Goal: Task Accomplishment & Management: Complete application form

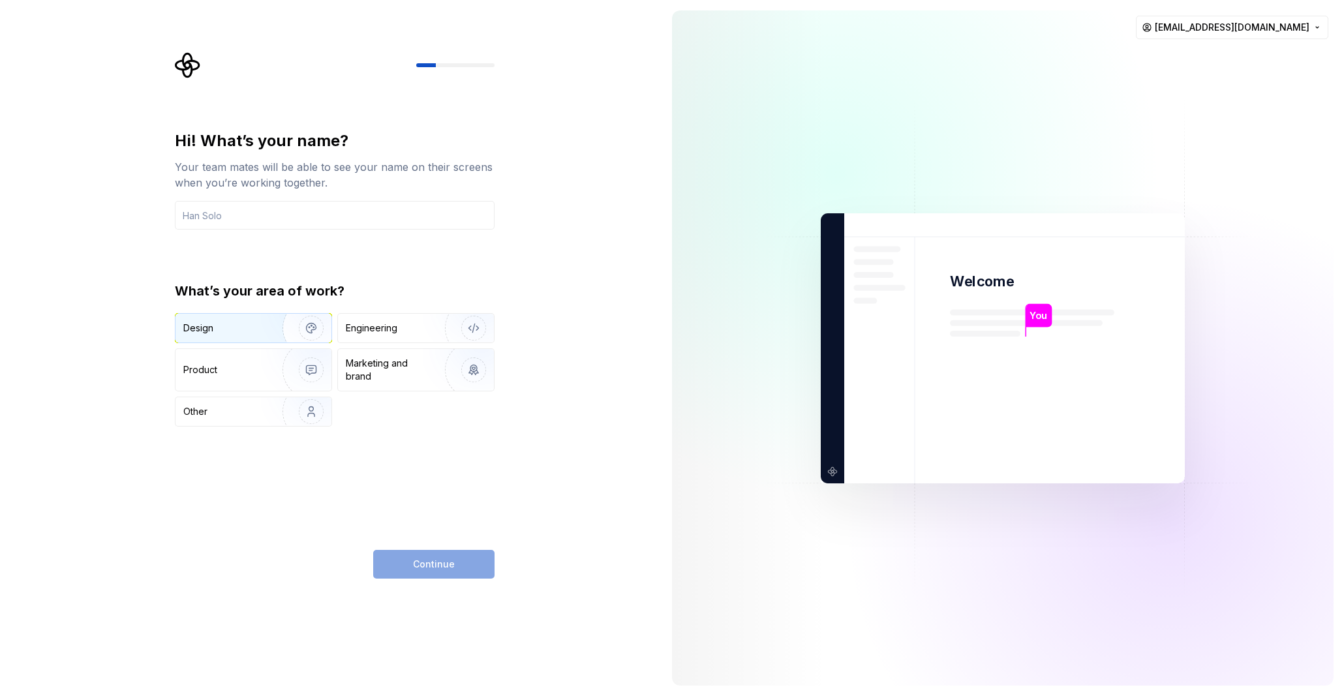
drag, startPoint x: 224, startPoint y: 324, endPoint x: 246, endPoint y: 345, distance: 30.0
click at [224, 324] on div "Design" at bounding box center [224, 328] width 82 height 13
drag, startPoint x: 255, startPoint y: 363, endPoint x: 262, endPoint y: 365, distance: 7.6
click at [255, 363] on div "Product" at bounding box center [254, 370] width 156 height 42
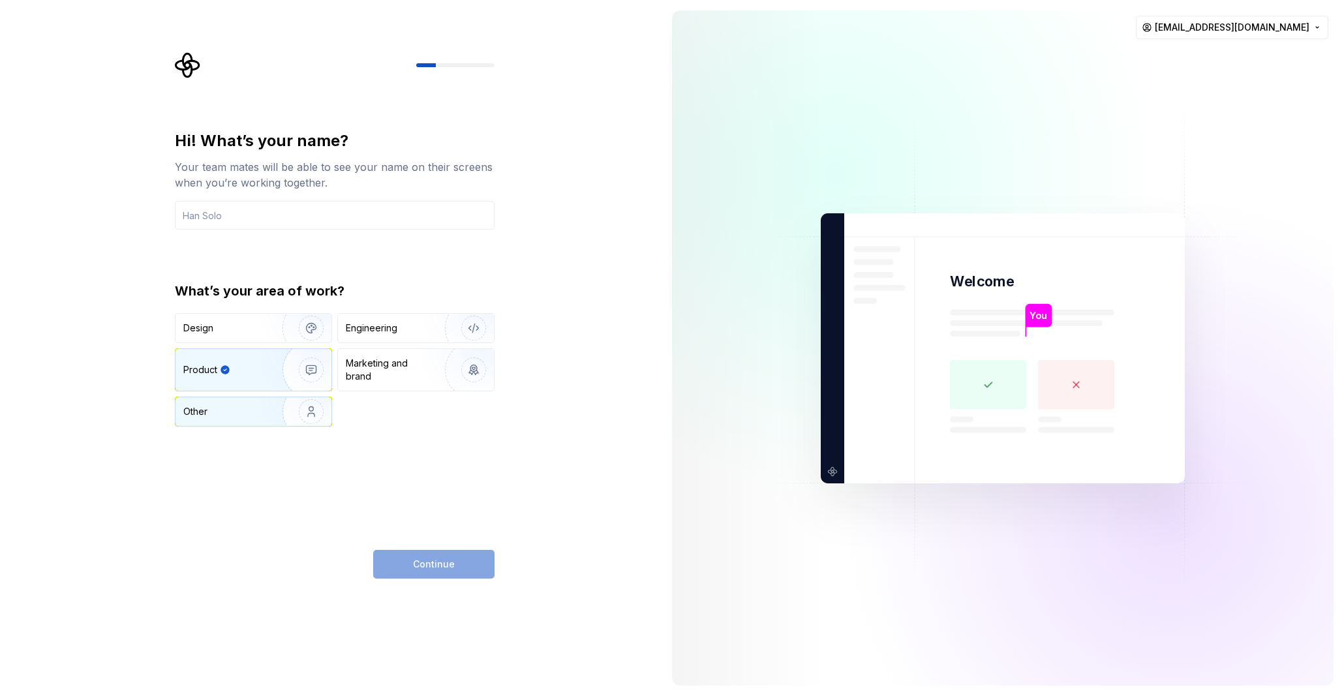
drag, startPoint x: 260, startPoint y: 326, endPoint x: 310, endPoint y: 404, distance: 93.0
click at [260, 326] on div "Design" at bounding box center [224, 328] width 82 height 13
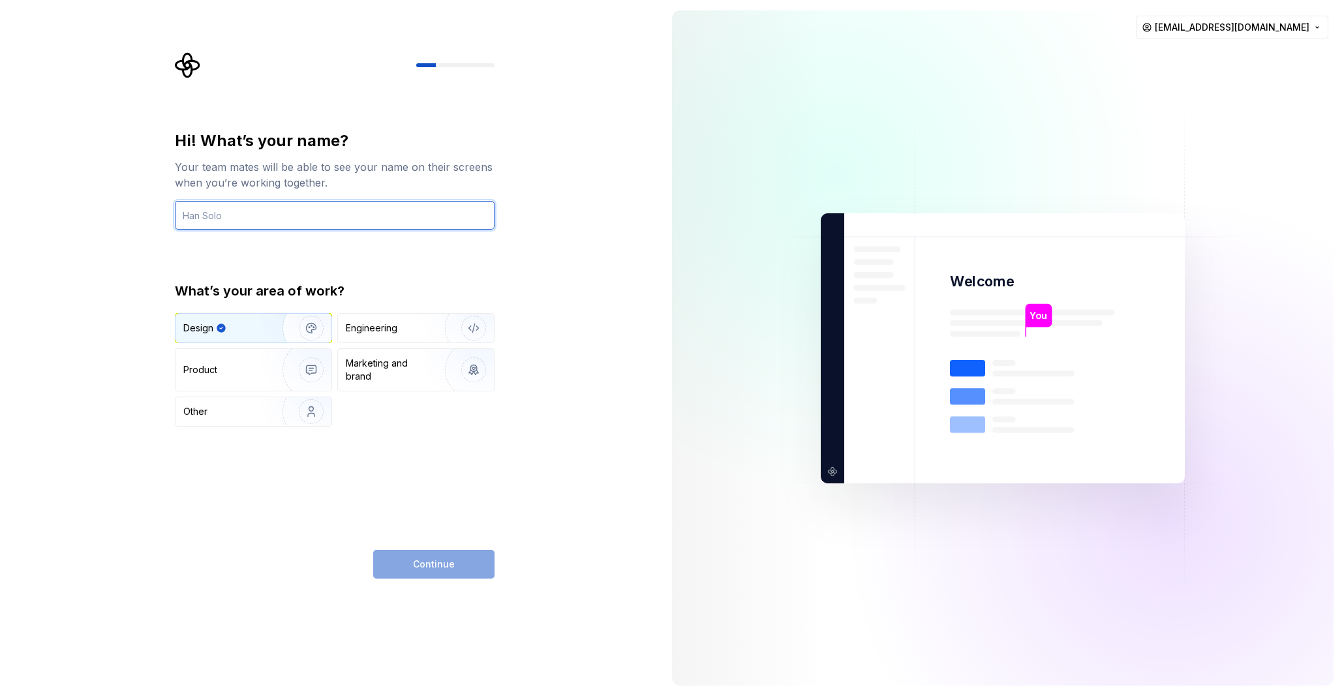
click at [247, 207] on input "text" at bounding box center [335, 215] width 320 height 29
type input "Studio Karun"
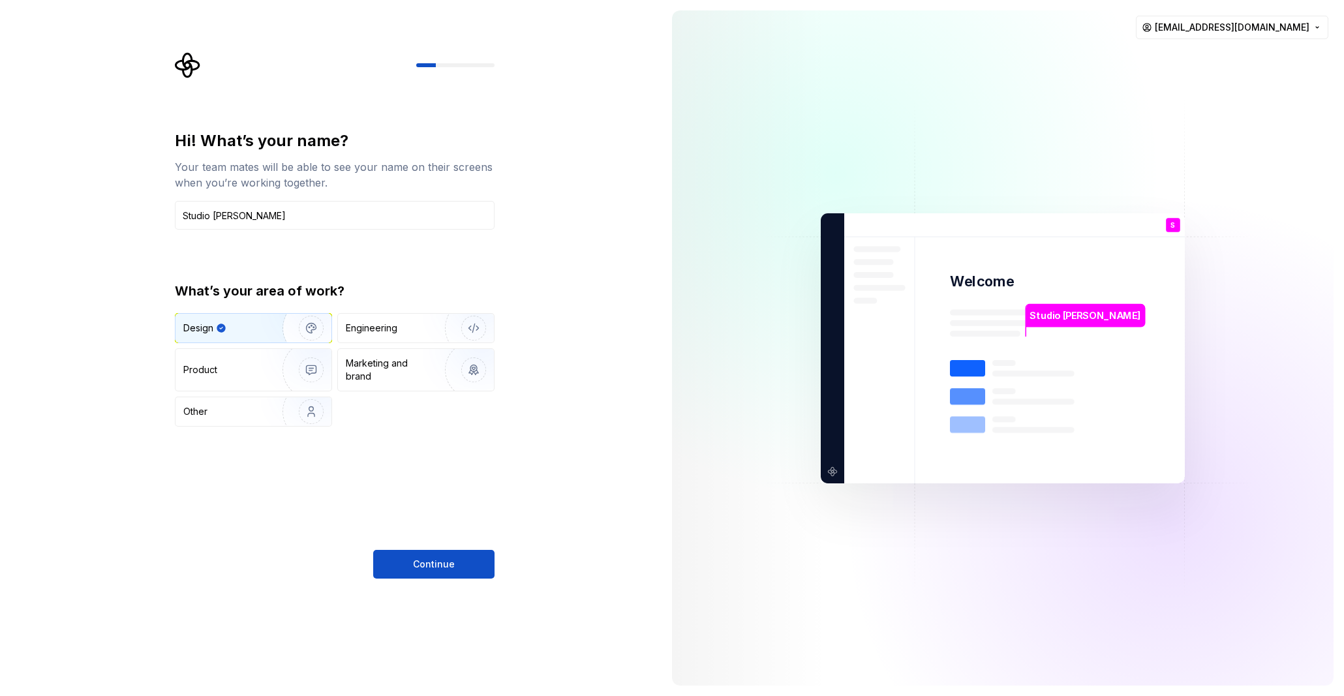
click at [452, 564] on span "Continue" at bounding box center [434, 564] width 42 height 13
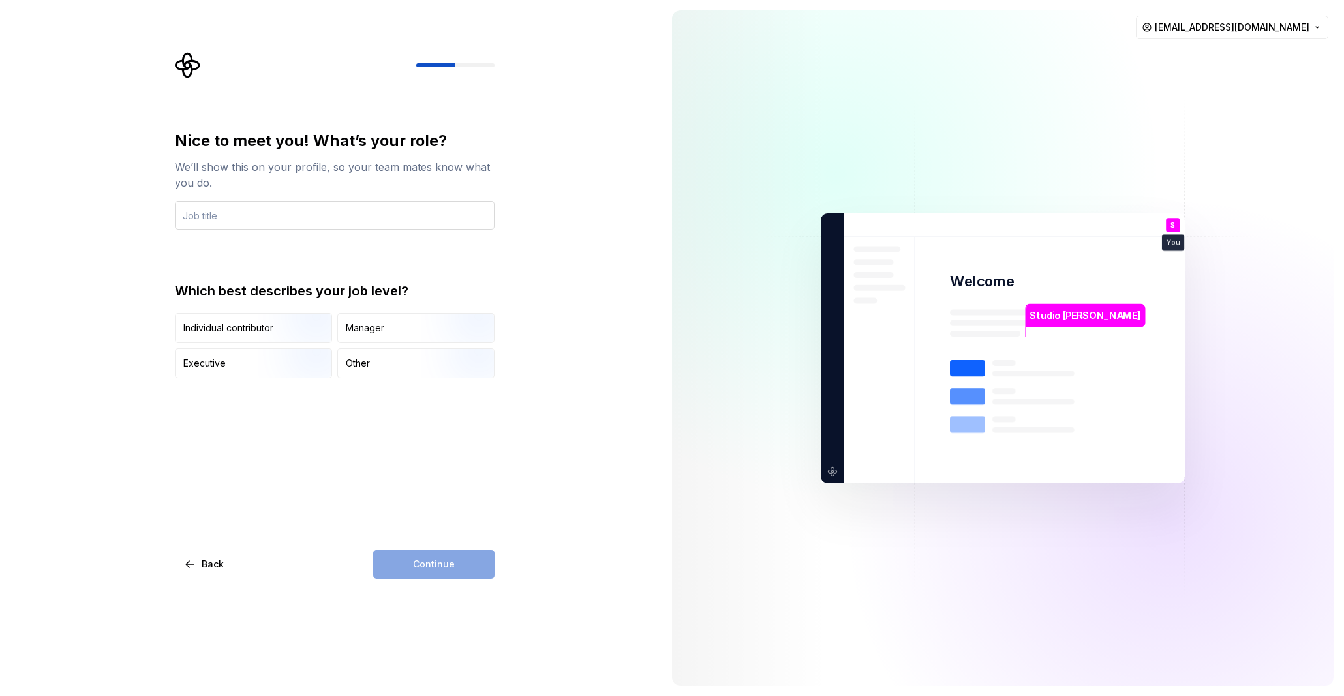
click at [261, 219] on input "text" at bounding box center [335, 215] width 320 height 29
type input "Designer"
click at [382, 362] on div "Other" at bounding box center [416, 363] width 156 height 29
drag, startPoint x: 443, startPoint y: 564, endPoint x: 469, endPoint y: 548, distance: 30.8
click at [444, 564] on span "Continue" at bounding box center [434, 564] width 42 height 13
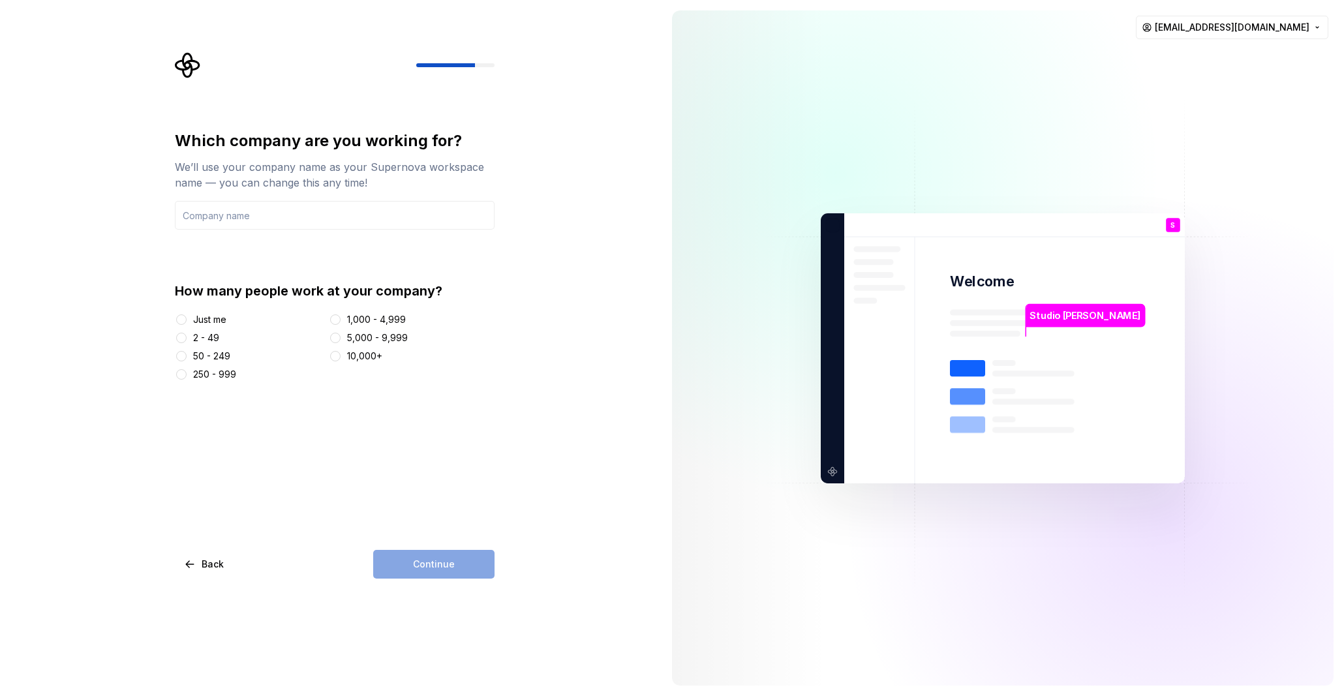
click at [187, 324] on div at bounding box center [181, 319] width 13 height 13
drag, startPoint x: 179, startPoint y: 337, endPoint x: 190, endPoint y: 346, distance: 14.0
click at [180, 337] on button "2 - 49" at bounding box center [181, 338] width 10 height 10
click at [269, 204] on input "text" at bounding box center [335, 215] width 320 height 29
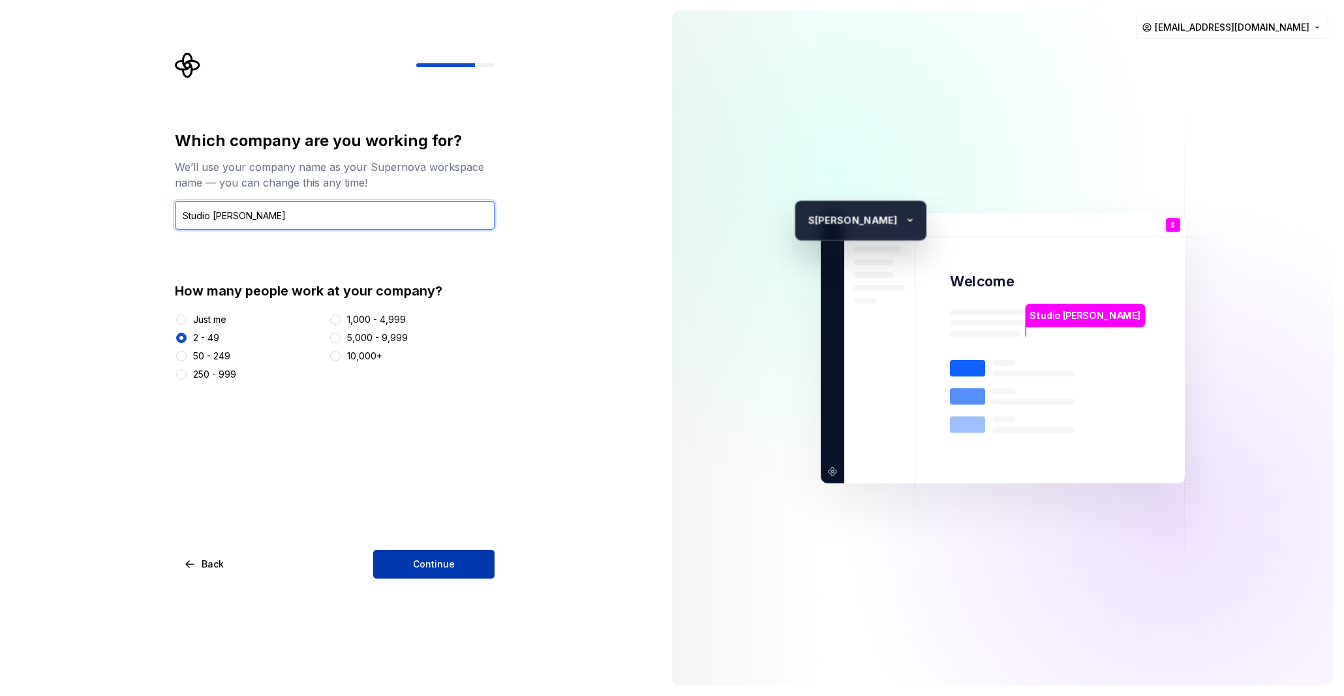
type input "Studio Karun"
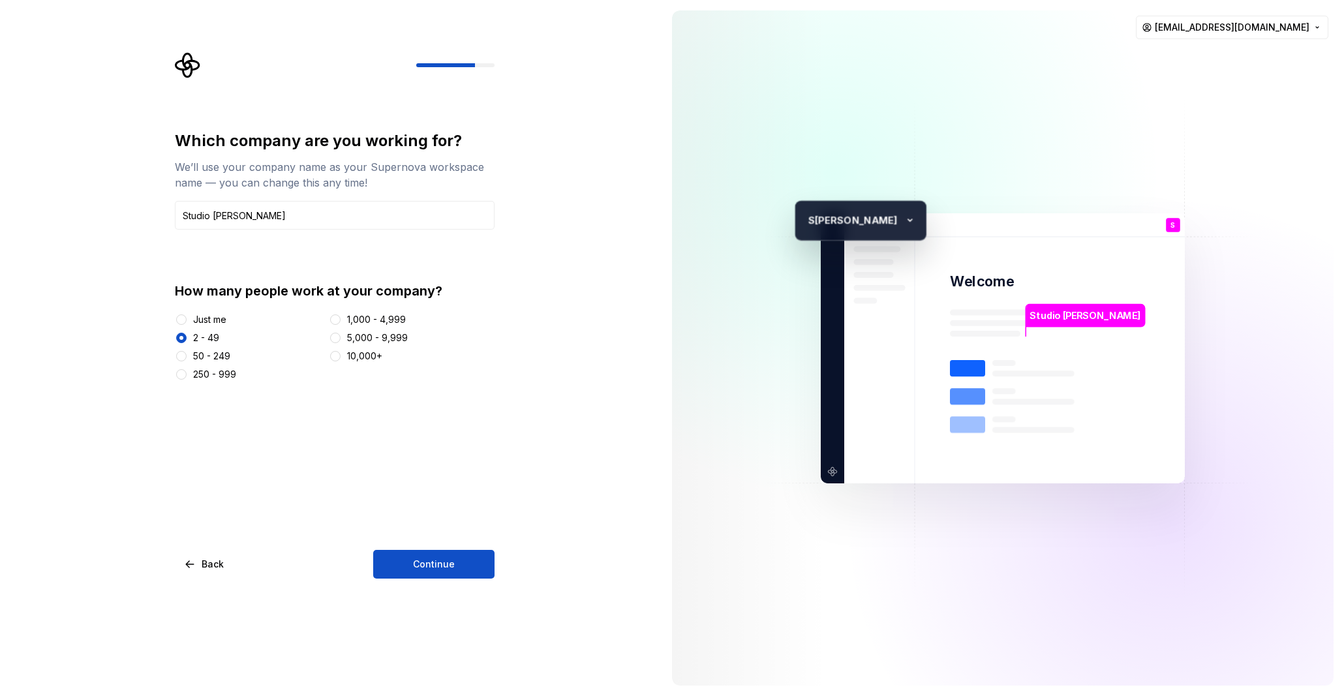
click at [485, 562] on button "Continue" at bounding box center [433, 564] width 121 height 29
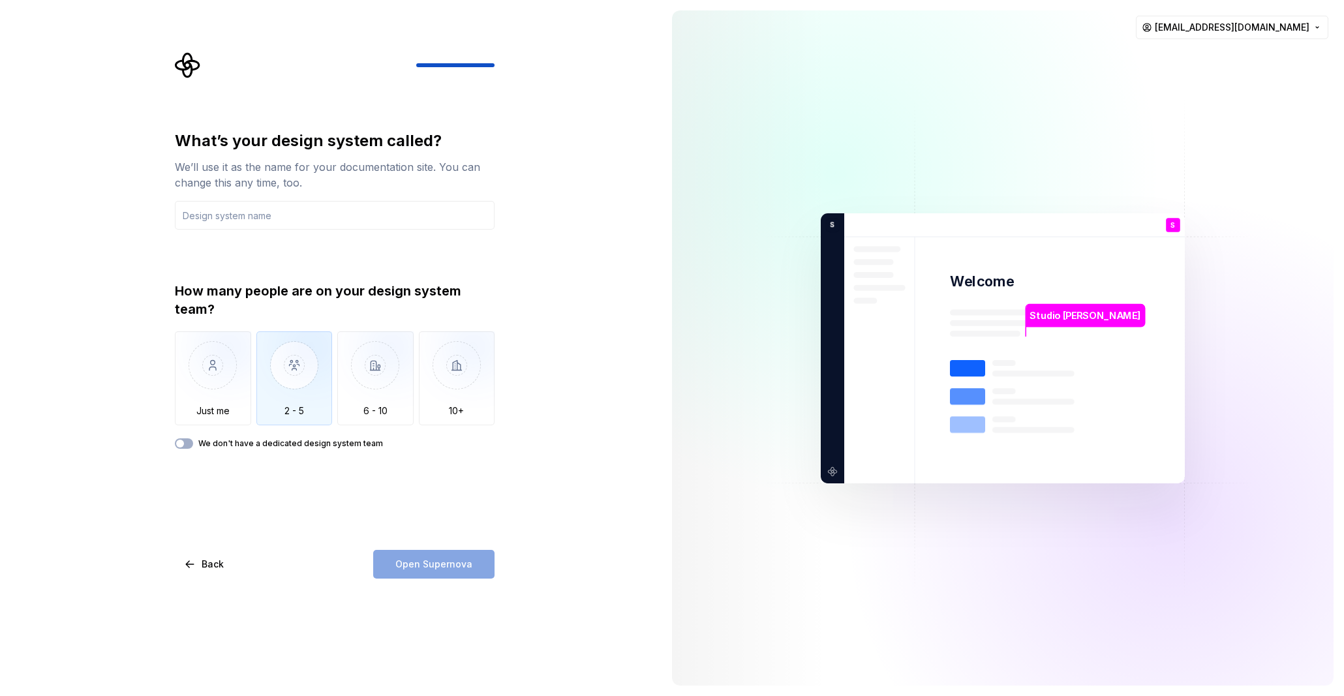
drag, startPoint x: 292, startPoint y: 366, endPoint x: 301, endPoint y: 331, distance: 36.4
click at [292, 366] on img "button" at bounding box center [294, 375] width 76 height 87
click at [284, 217] on input "text" at bounding box center [335, 215] width 320 height 29
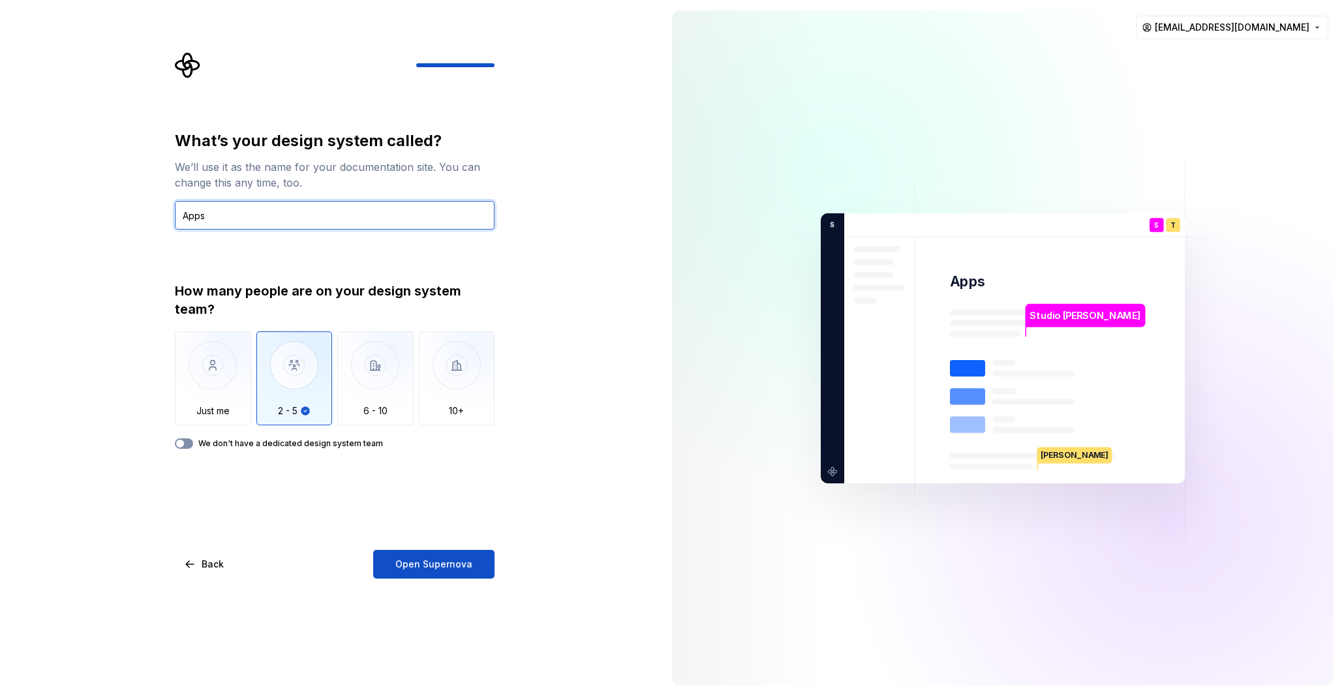
type input "Apps"
click at [189, 439] on button "We don't have a dedicated design system team" at bounding box center [184, 444] width 18 height 10
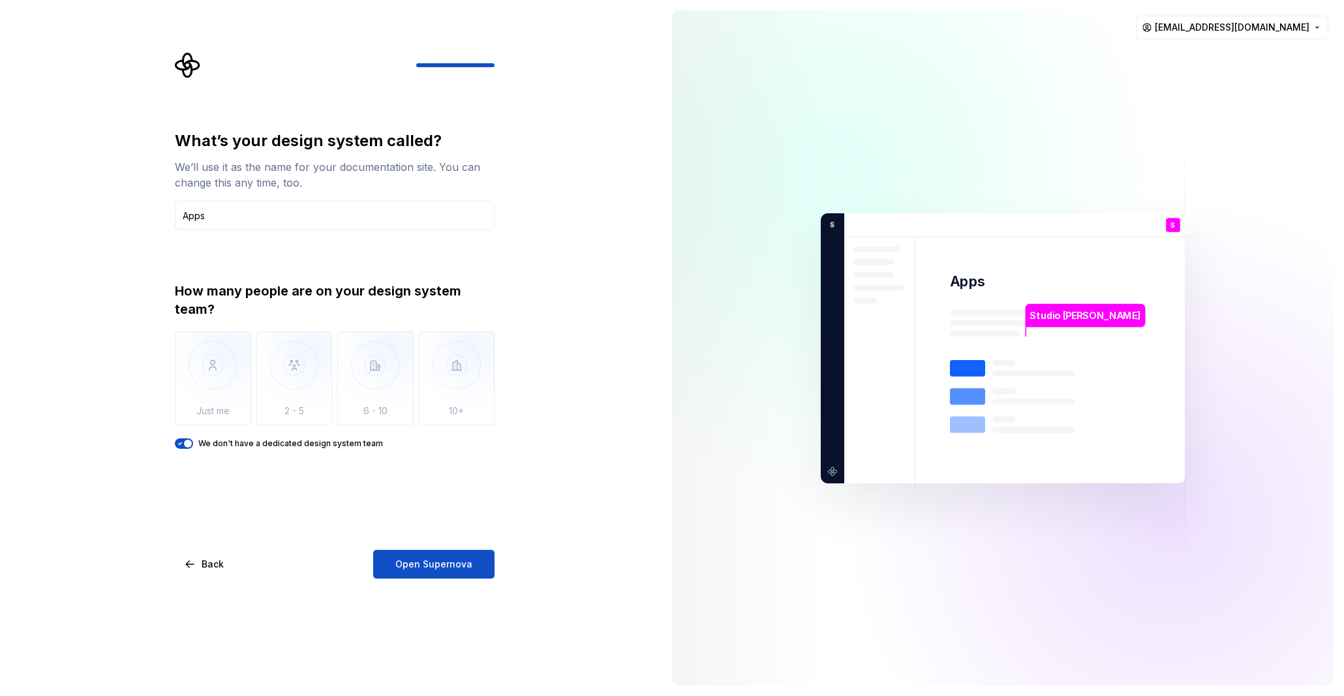
drag, startPoint x: 428, startPoint y: 557, endPoint x: 509, endPoint y: 577, distance: 83.4
click at [428, 557] on button "Open Supernova" at bounding box center [433, 564] width 121 height 29
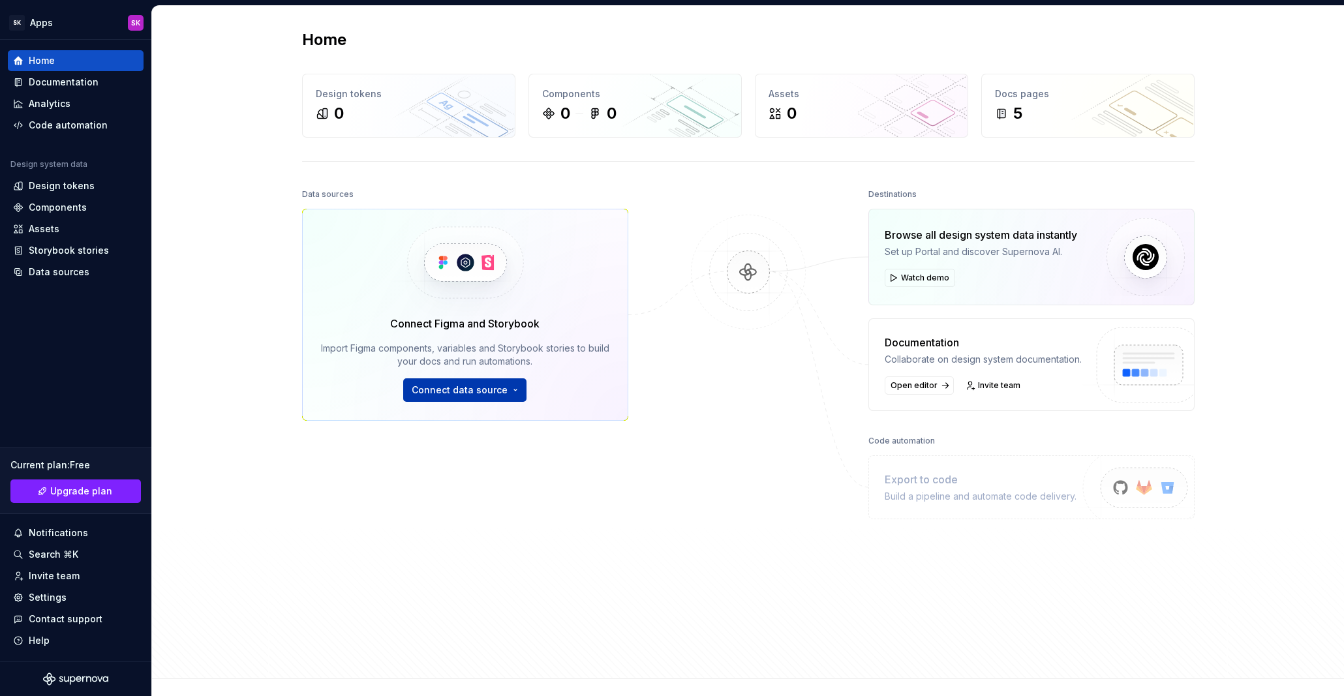
click at [497, 386] on span "Connect data source" at bounding box center [460, 390] width 96 height 13
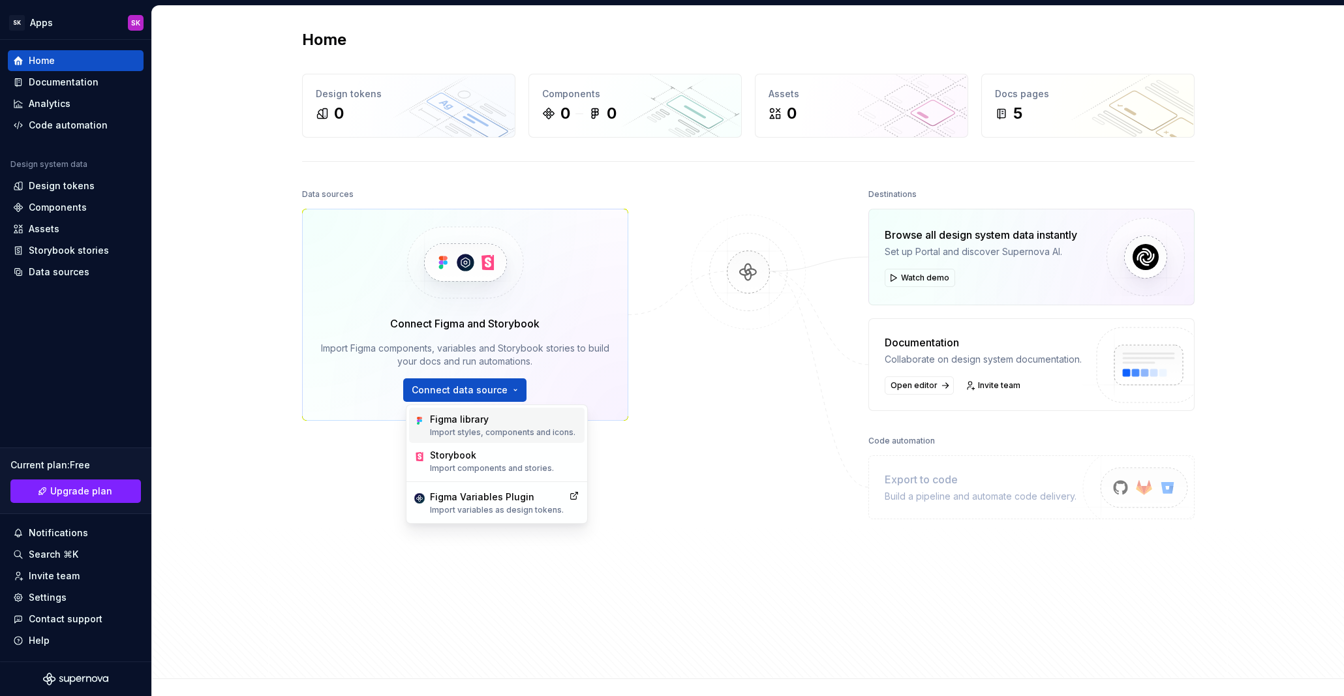
click at [540, 425] on div "Figma library" at bounding box center [503, 419] width 146 height 13
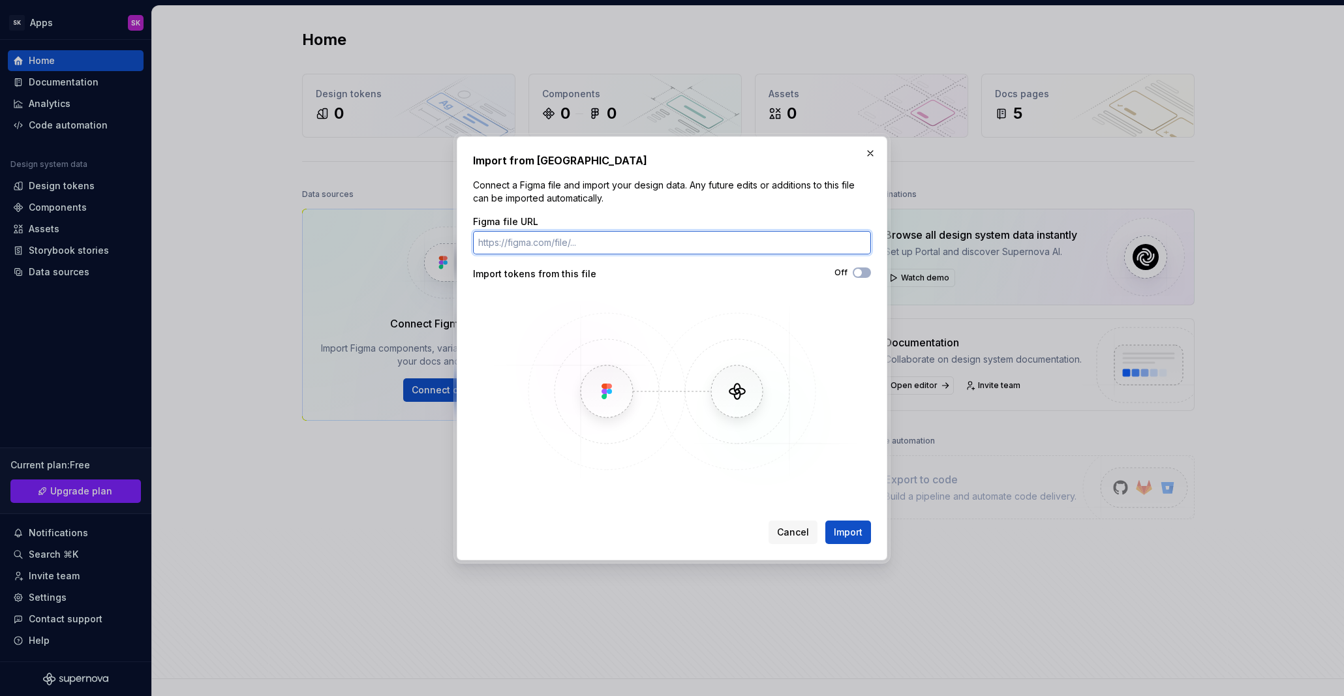
paste input "https://www.figma.com/design/hOccUfIwL9Mu1ZTCniCnLP/Numiscoin-app?node-id=0-1&p…"
type input "https://www.figma.com/design/hOccUfIwL9Mu1ZTCniCnLP/Numiscoin-app?node-id=0-1&p…"
drag, startPoint x: 867, startPoint y: 271, endPoint x: 861, endPoint y: 318, distance: 48.1
click at [867, 271] on button "Off" at bounding box center [862, 273] width 18 height 10
drag, startPoint x: 858, startPoint y: 536, endPoint x: 865, endPoint y: 538, distance: 6.8
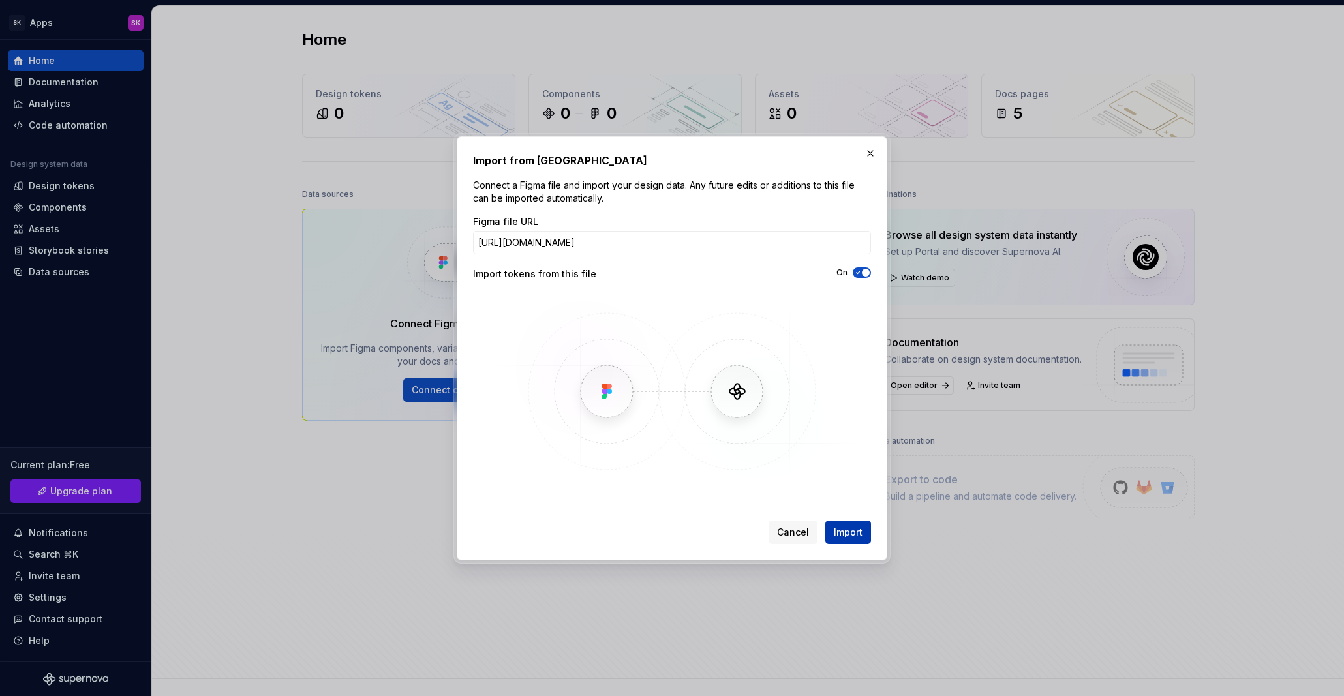
click at [858, 536] on span "Import" at bounding box center [848, 532] width 29 height 13
click at [791, 352] on img at bounding box center [672, 392] width 379 height 196
drag, startPoint x: 872, startPoint y: 151, endPoint x: 875, endPoint y: 189, distance: 38.0
click at [872, 151] on button "button" at bounding box center [870, 153] width 18 height 18
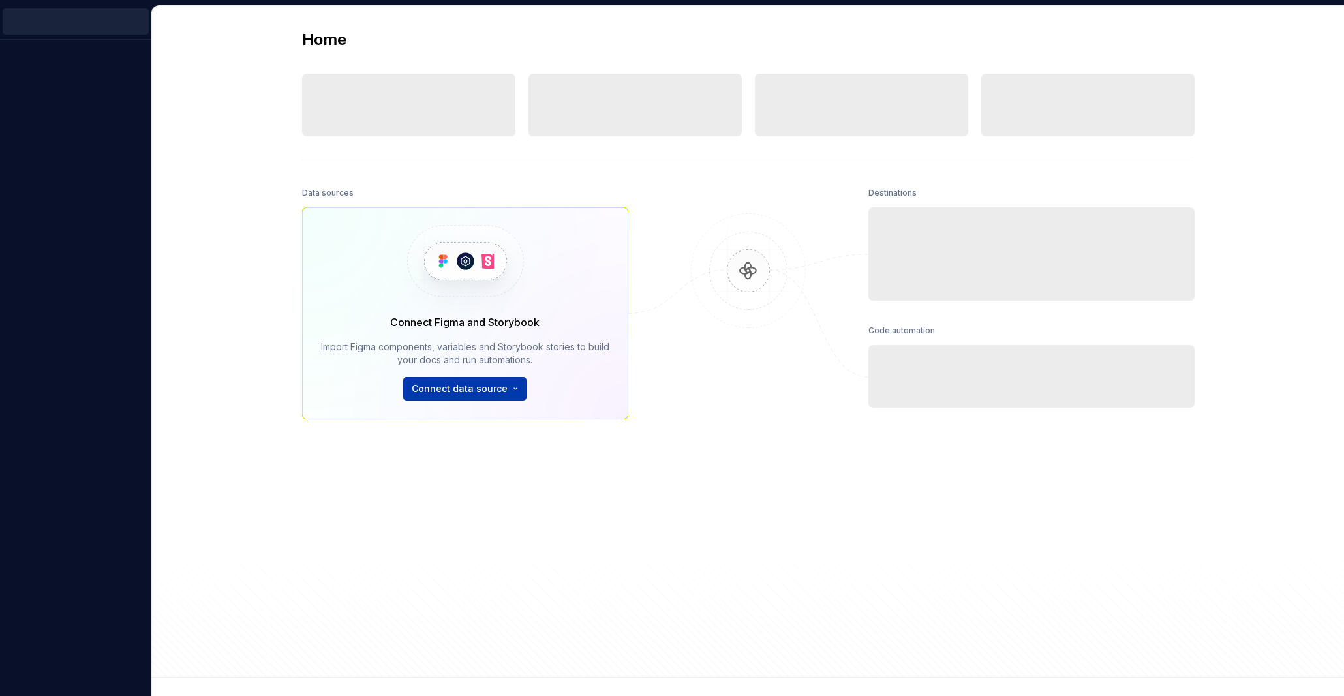
click at [472, 386] on span "Connect data source" at bounding box center [460, 388] width 96 height 13
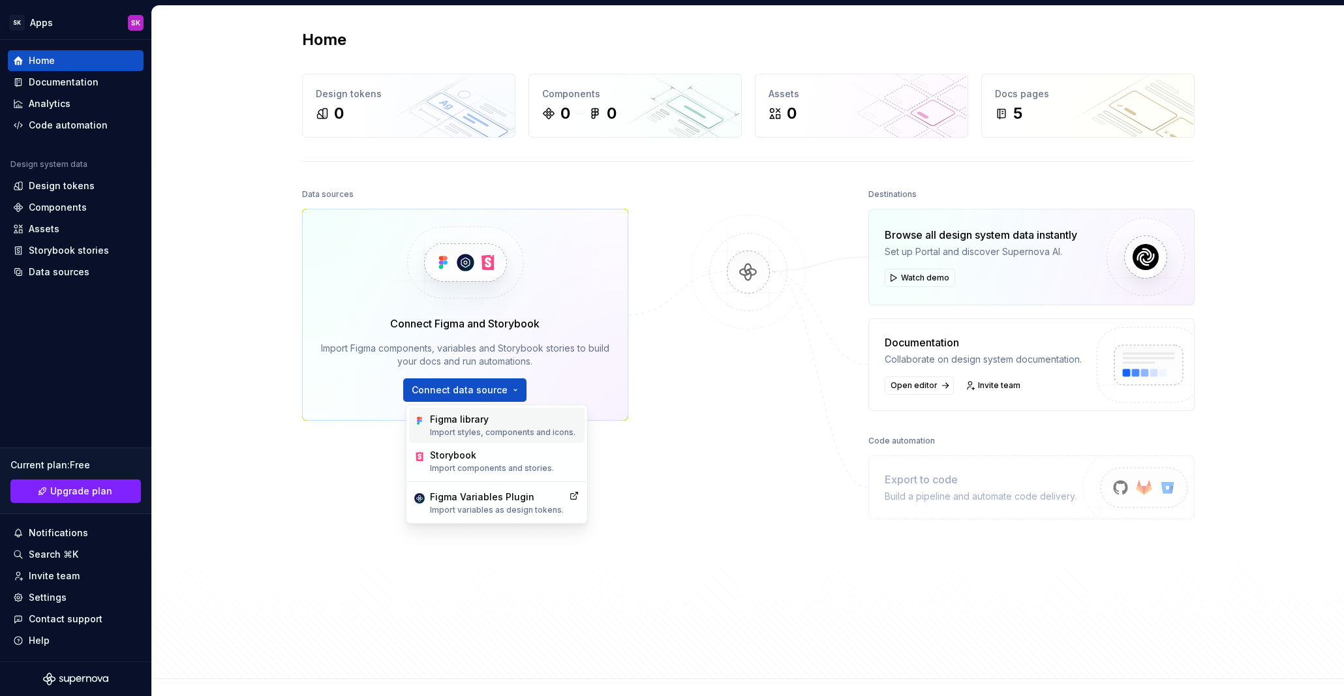
click at [533, 426] on div "Figma library Import styles, components and icons." at bounding box center [503, 425] width 146 height 25
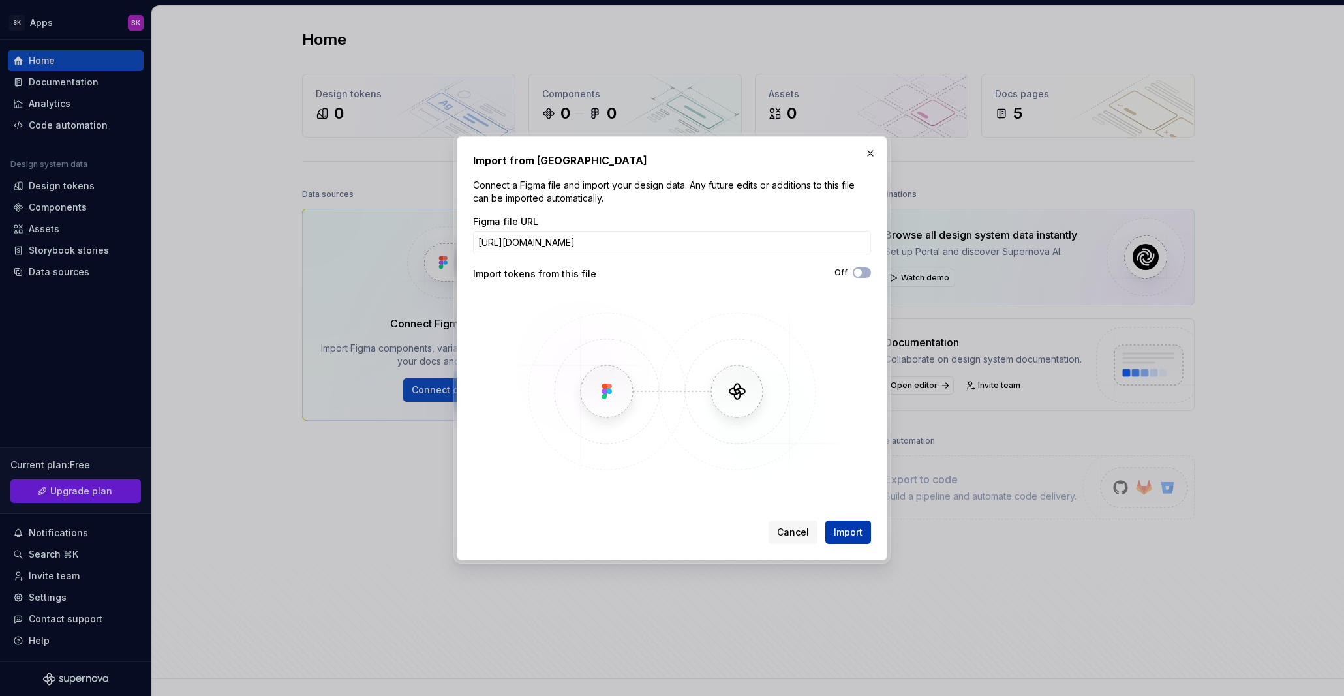
type input "https://www.figma.com/design/hOccUfIwL9Mu1ZTCniCnLP/Numiscoin-app?node-id=0-1&p…"
click at [861, 539] on button "Import" at bounding box center [849, 532] width 46 height 23
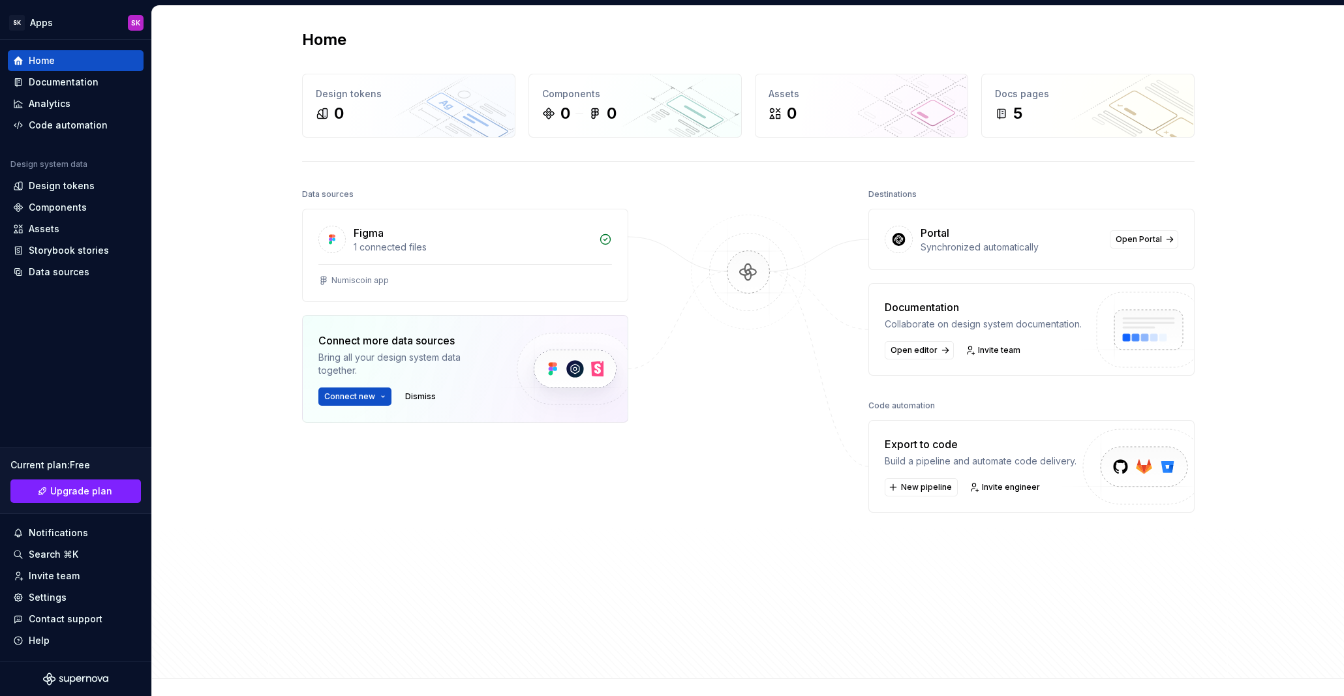
click at [1121, 469] on img at bounding box center [1139, 481] width 161 height 106
click at [1149, 470] on img at bounding box center [1139, 481] width 161 height 106
click at [1163, 232] on link "Open Portal" at bounding box center [1144, 239] width 69 height 18
drag, startPoint x: 100, startPoint y: 78, endPoint x: 109, endPoint y: 97, distance: 21.0
click at [100, 78] on div "Documentation" at bounding box center [75, 82] width 125 height 13
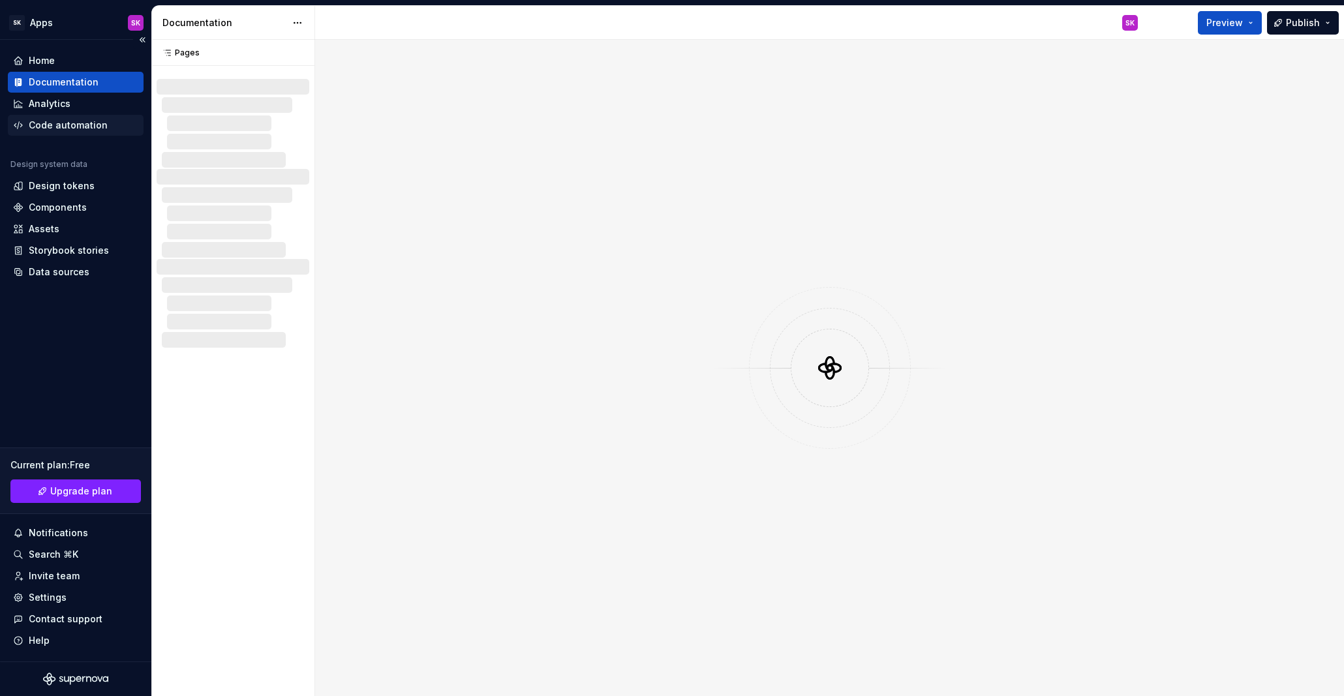
click at [94, 127] on div "Code automation" at bounding box center [68, 125] width 79 height 13
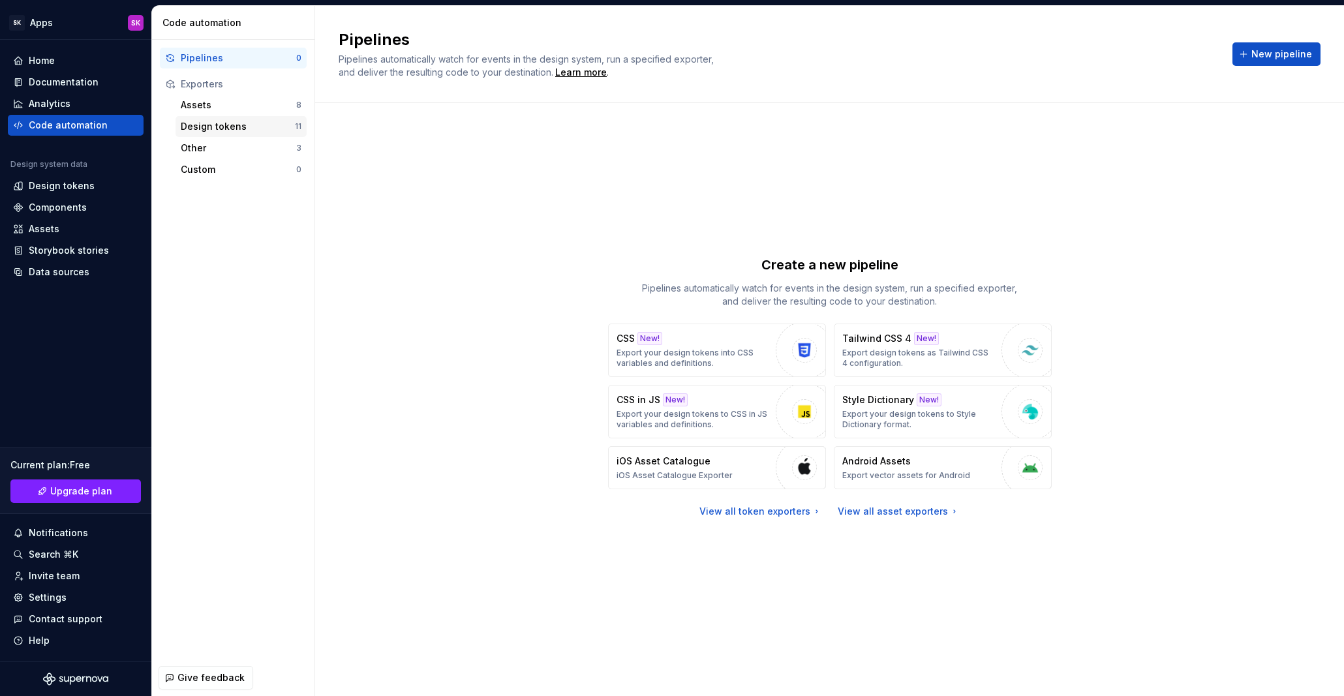
click at [227, 127] on div "Design tokens" at bounding box center [238, 126] width 114 height 13
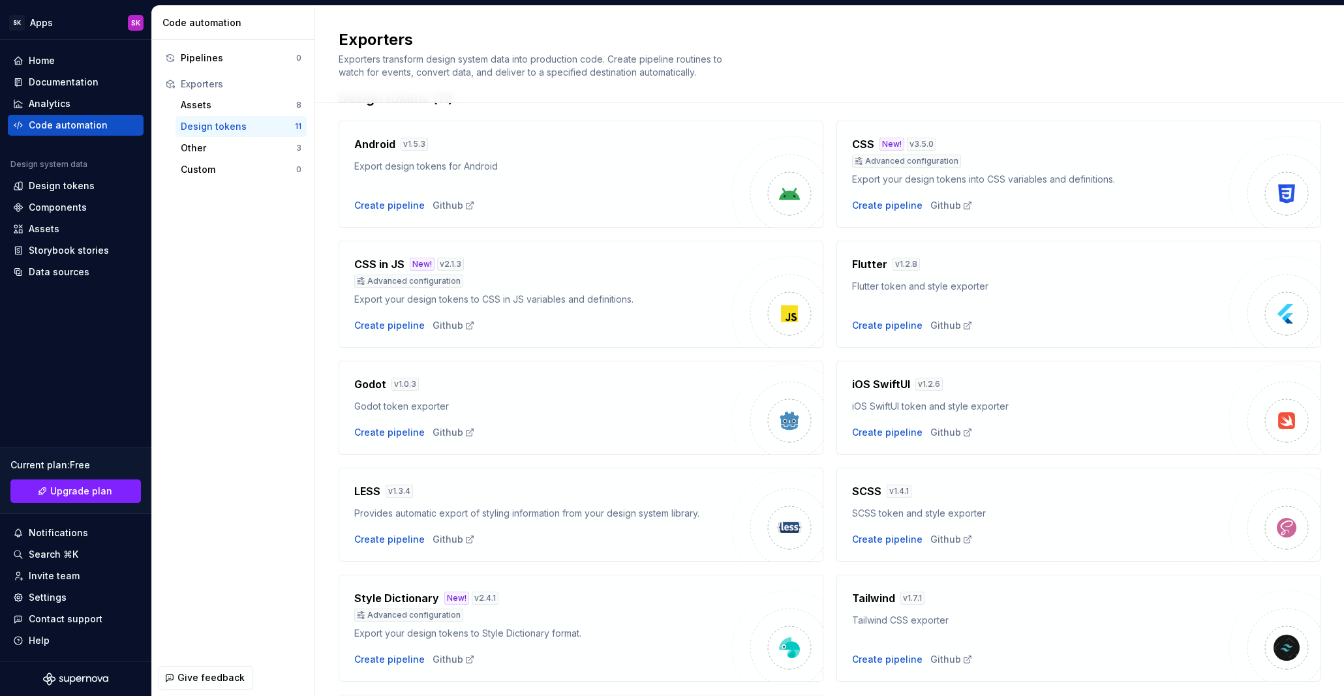
scroll to position [39, 0]
click at [255, 147] on div "Other" at bounding box center [239, 148] width 116 height 13
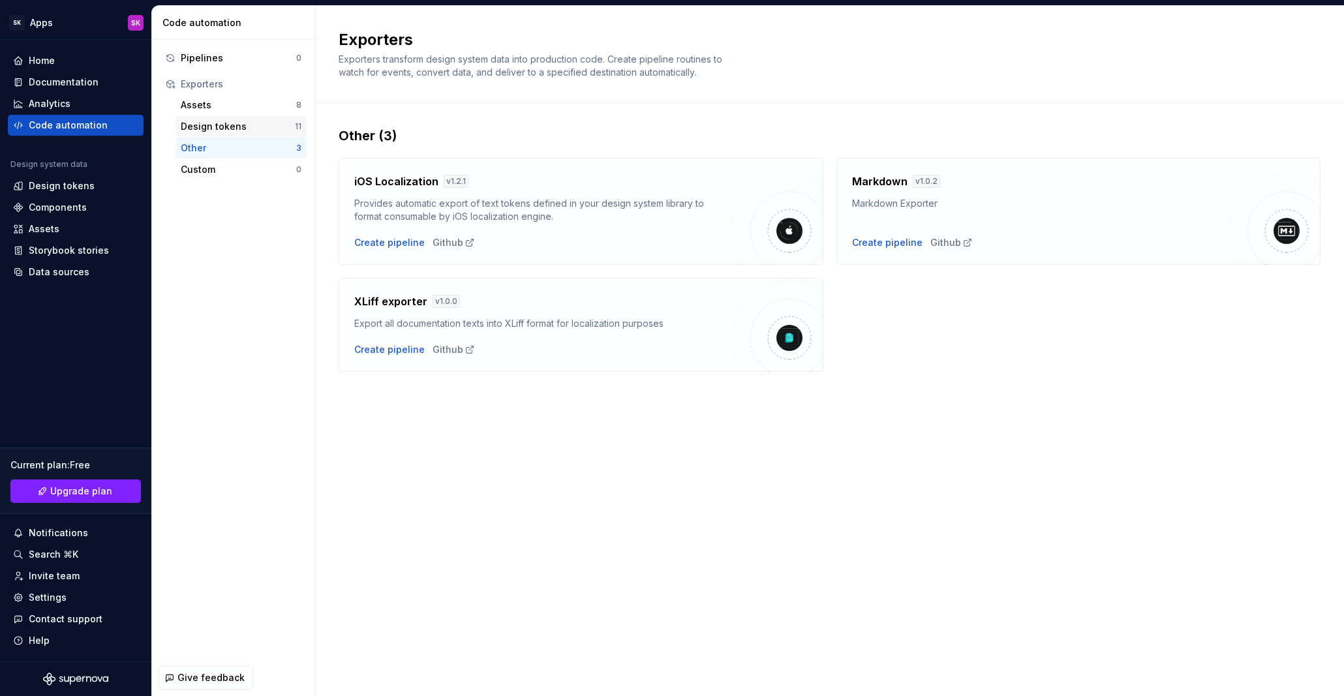
drag, startPoint x: 273, startPoint y: 111, endPoint x: 293, endPoint y: 125, distance: 24.4
click at [273, 111] on div "Assets" at bounding box center [239, 105] width 116 height 13
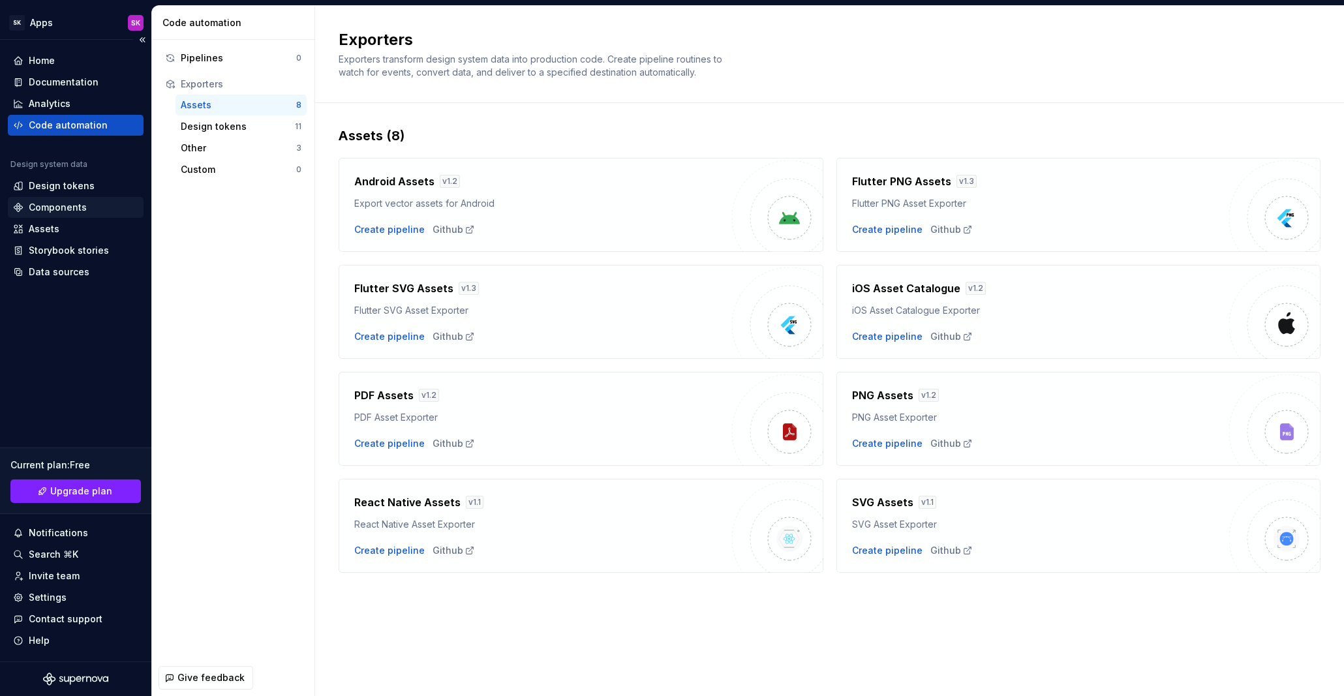
click at [62, 206] on div "Components" at bounding box center [58, 207] width 58 height 13
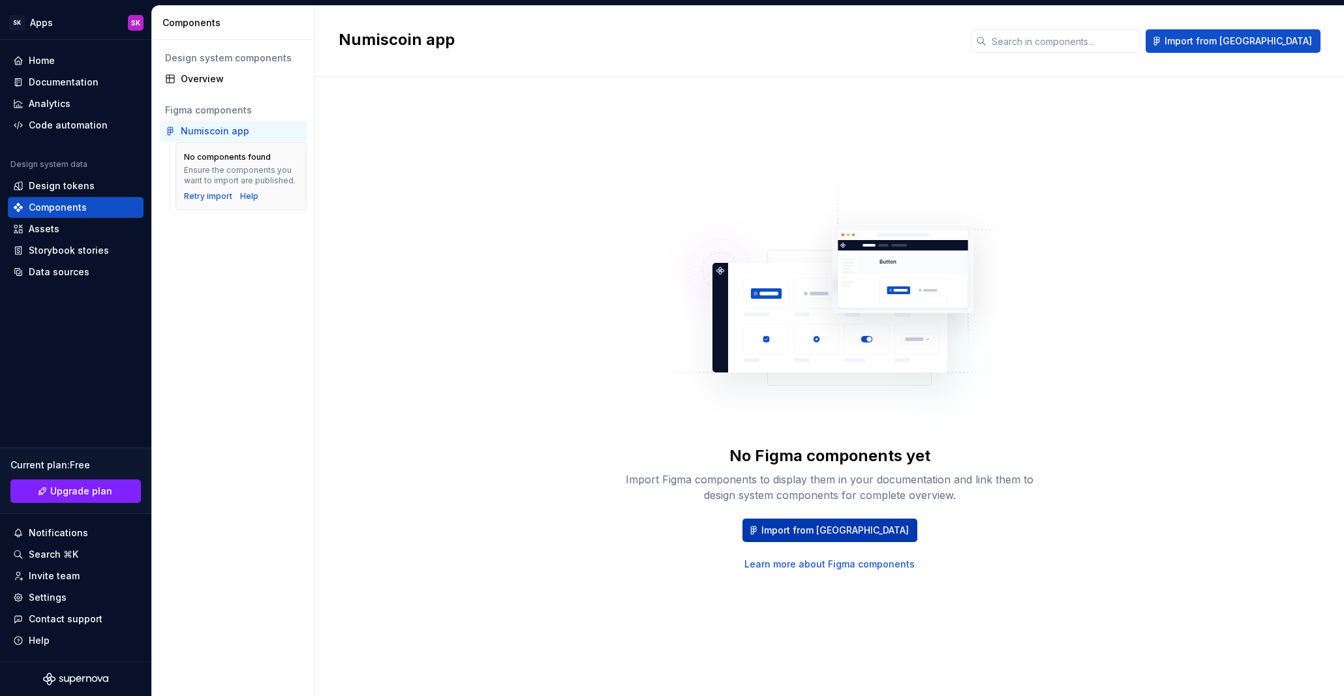
click at [844, 531] on span "Import from Figma" at bounding box center [835, 530] width 147 height 13
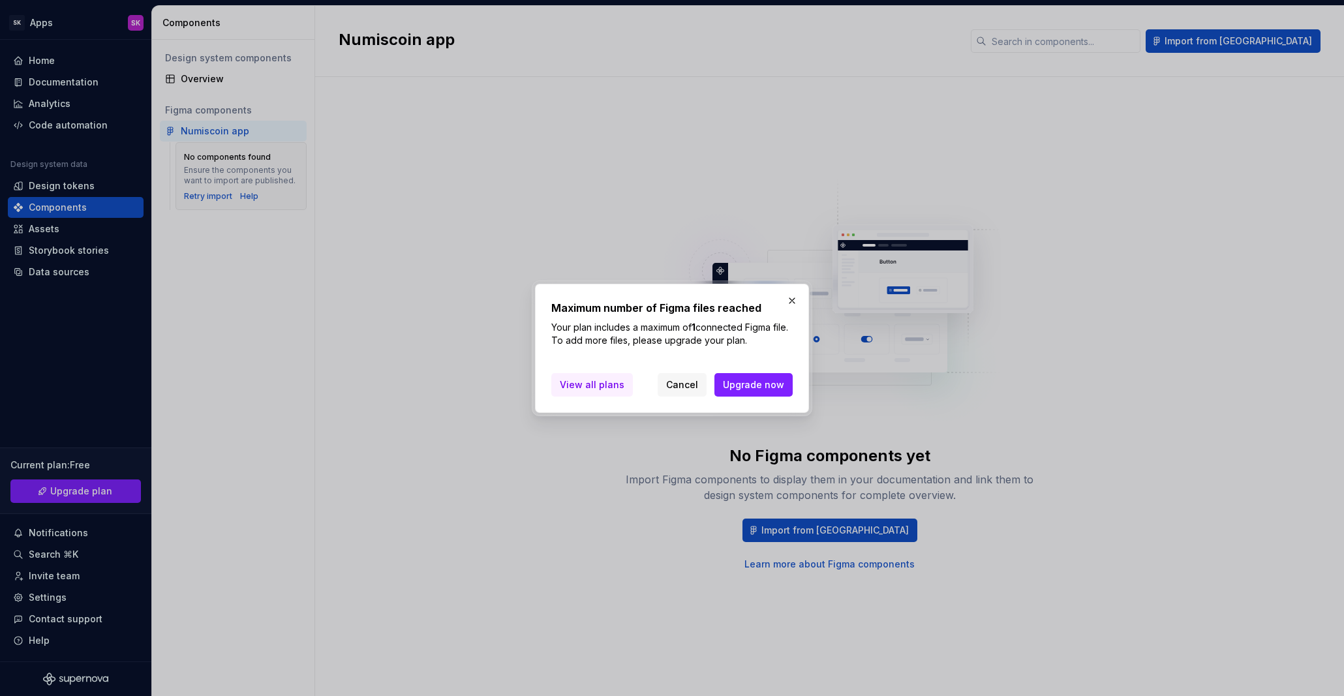
click at [606, 386] on span "View all plans" at bounding box center [592, 385] width 65 height 13
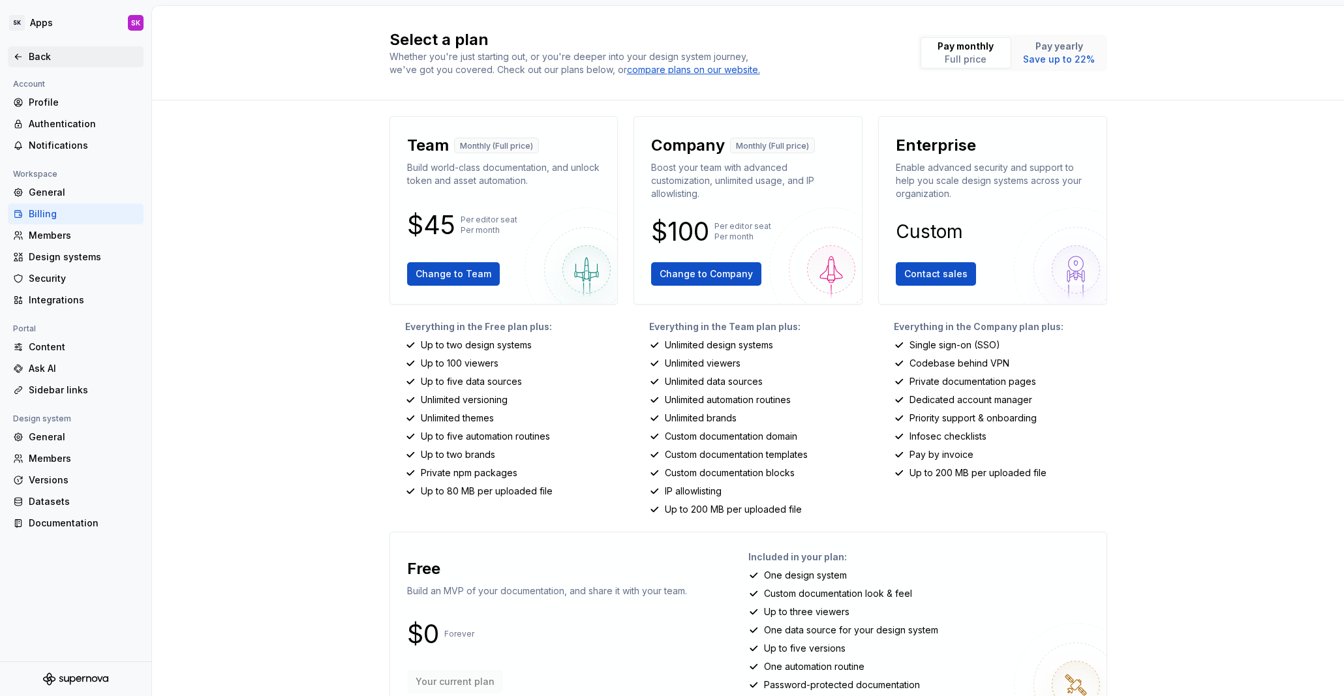
click at [56, 49] on div "Back" at bounding box center [76, 56] width 136 height 21
